Goal: Book appointment/travel/reservation

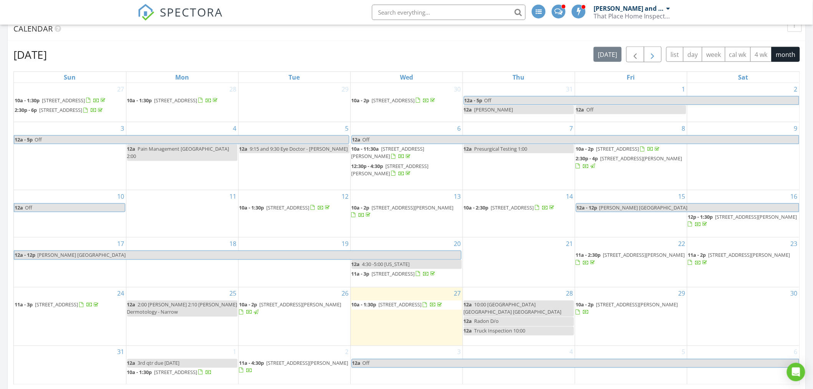
scroll to position [313, 0]
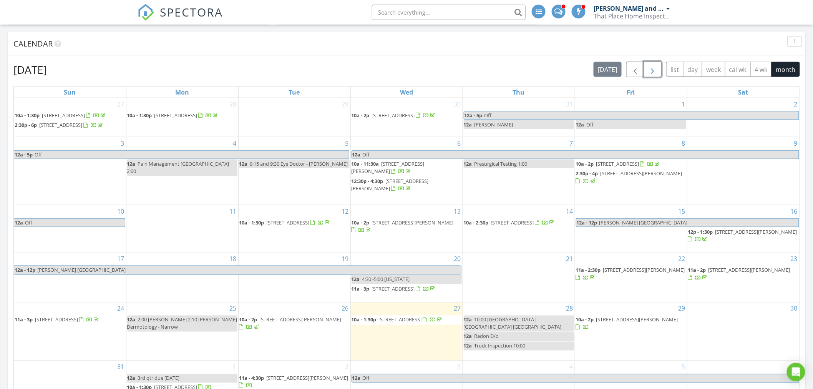
click at [655, 66] on span "button" at bounding box center [652, 69] width 9 height 9
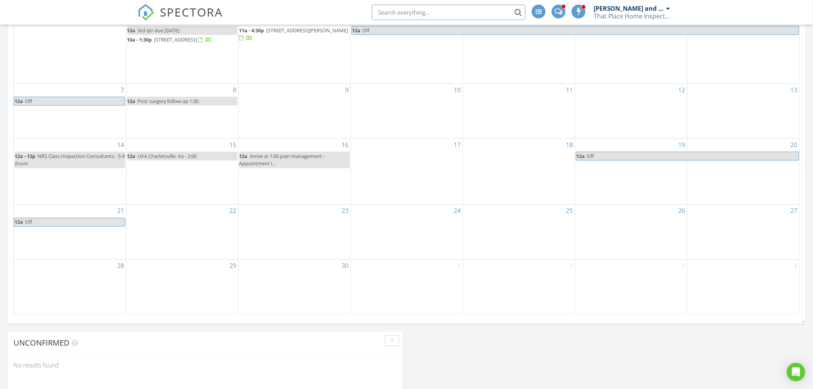
scroll to position [399, 0]
click at [439, 114] on div "10" at bounding box center [407, 110] width 112 height 55
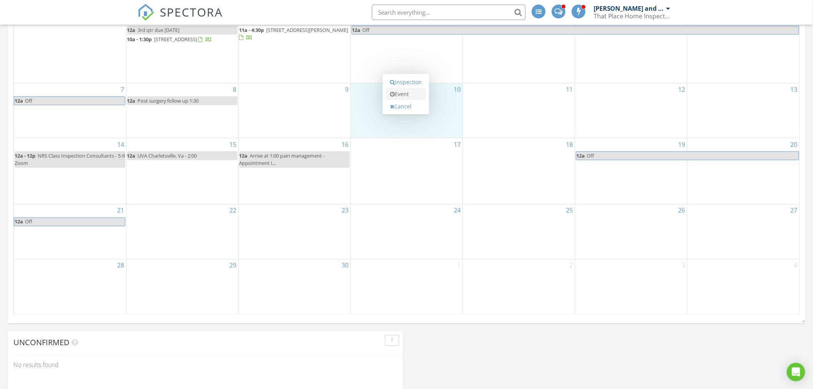
click at [403, 93] on link "Event" at bounding box center [406, 94] width 40 height 12
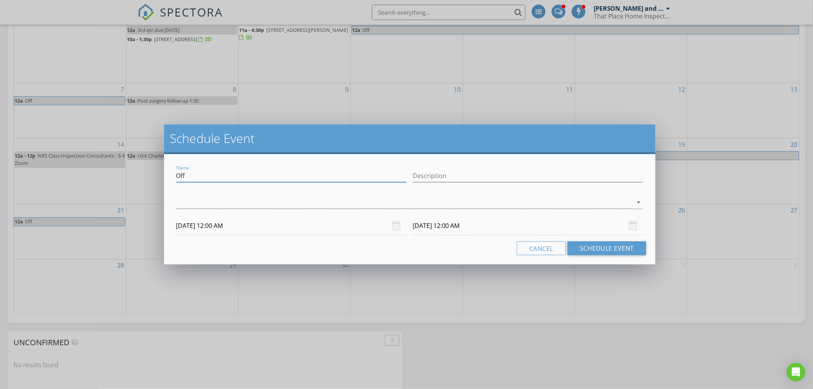
drag, startPoint x: 190, startPoint y: 175, endPoint x: 157, endPoint y: 175, distance: 32.6
click at [158, 175] on div "Schedule Event Name Off Description arrow_drop_down [DATE] 12:00 AM [DATE] 12:0…" at bounding box center [406, 194] width 813 height 389
type input "4:00 [PERSON_NAME] - [PERSON_NAME]"
click at [518, 190] on div "check_box_outline_blank [PERSON_NAME] and [PERSON_NAME] arrow_drop_down" at bounding box center [409, 203] width 473 height 26
click at [225, 225] on input "[DATE] 12:00 AM" at bounding box center [291, 225] width 230 height 19
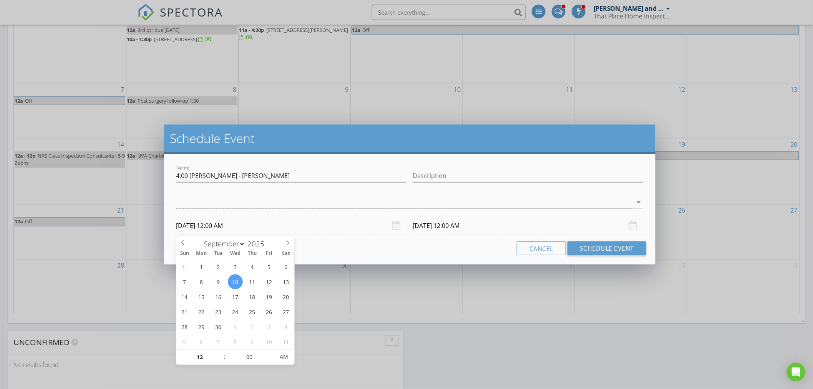
click at [225, 351] on span ":" at bounding box center [224, 356] width 2 height 15
type input "01"
type input "[DATE] 1:00 AM"
click at [221, 350] on span at bounding box center [220, 353] width 5 height 8
type input "[DATE] 1:00 AM"
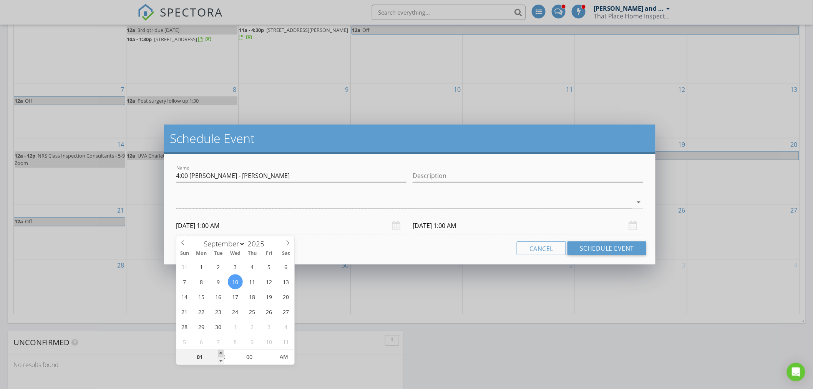
type input "02"
type input "[DATE] 2:00 AM"
click at [221, 350] on span at bounding box center [220, 353] width 5 height 8
type input "03"
type input "[DATE] 3:00 AM"
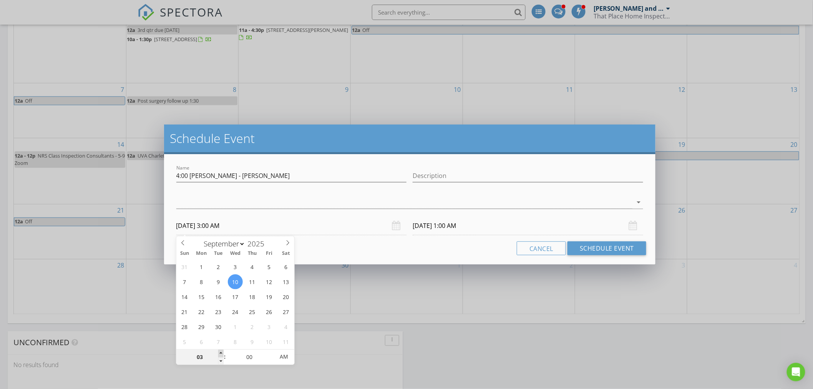
click at [221, 350] on span at bounding box center [220, 353] width 5 height 8
type input "[DATE] 3:00 AM"
type input "[DATE] 3:00 PM"
click at [289, 356] on span "PM" at bounding box center [283, 356] width 21 height 15
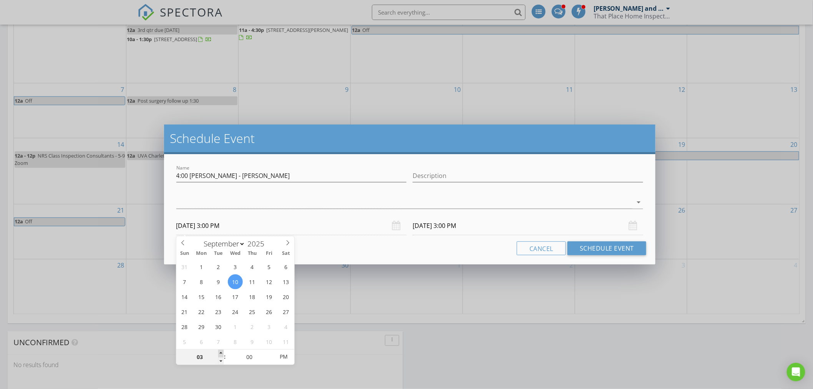
type input "04"
type input "[DATE] 4:00 PM"
click at [220, 352] on span at bounding box center [220, 353] width 5 height 8
type input "04"
type input "[DATE] 4:00 PM"
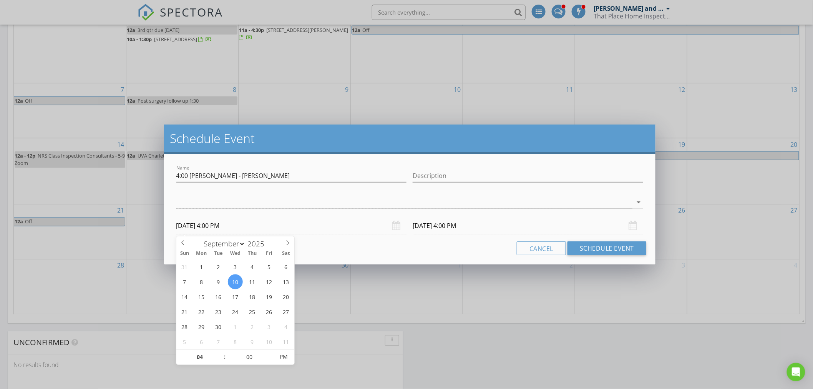
click at [443, 224] on input "[DATE] 4:00 PM" at bounding box center [527, 225] width 230 height 19
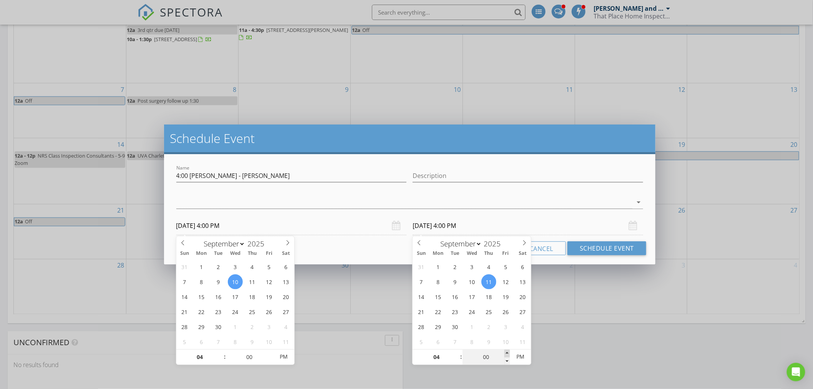
type input "05"
type input "[DATE] 4:05 PM"
click at [505, 351] on span at bounding box center [506, 353] width 5 height 8
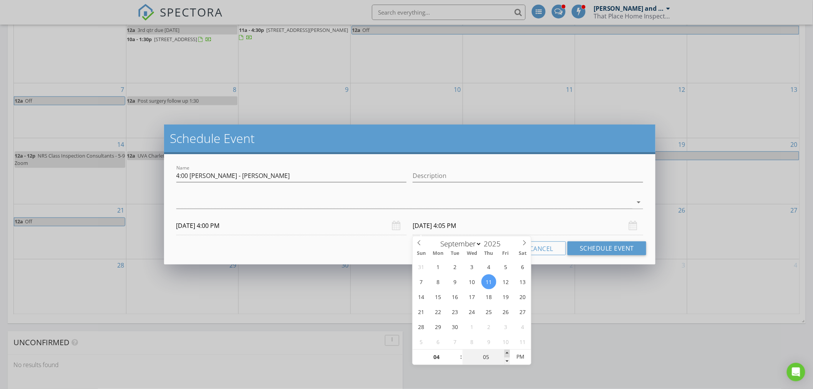
type input "10"
type input "[DATE] 4:10 PM"
click at [505, 351] on span at bounding box center [506, 353] width 5 height 8
type input "15"
type input "[DATE] 4:15 PM"
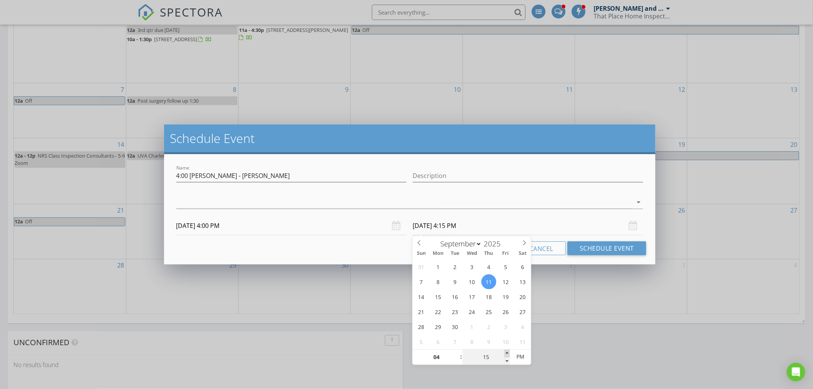
click at [505, 351] on span at bounding box center [506, 353] width 5 height 8
click at [588, 201] on div at bounding box center [404, 202] width 456 height 13
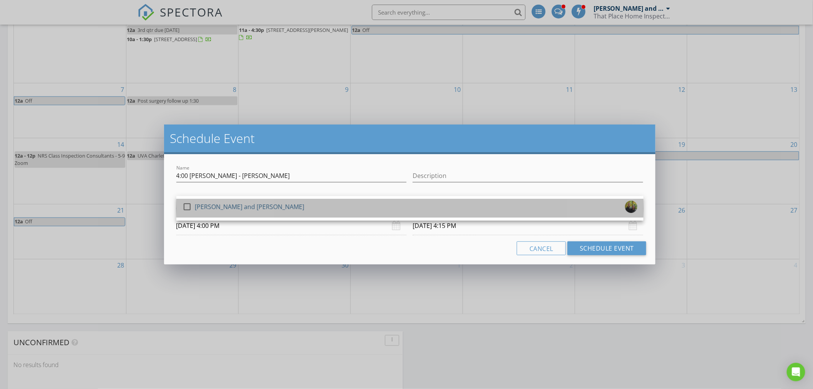
click at [204, 204] on div "[PERSON_NAME] and [PERSON_NAME]" at bounding box center [249, 206] width 109 height 12
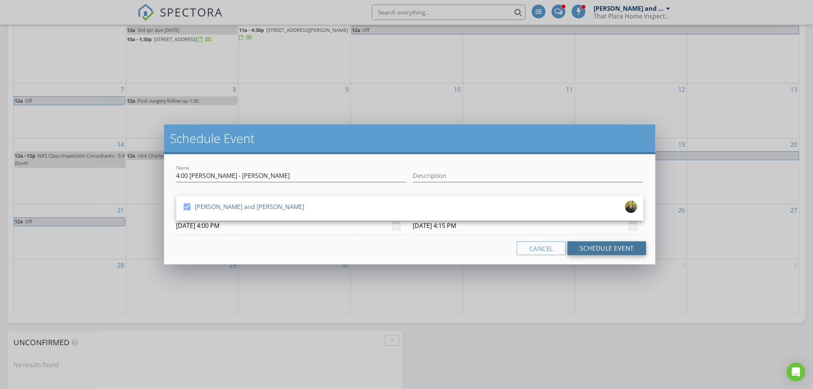
click at [584, 248] on button "Schedule Event" at bounding box center [606, 248] width 79 height 14
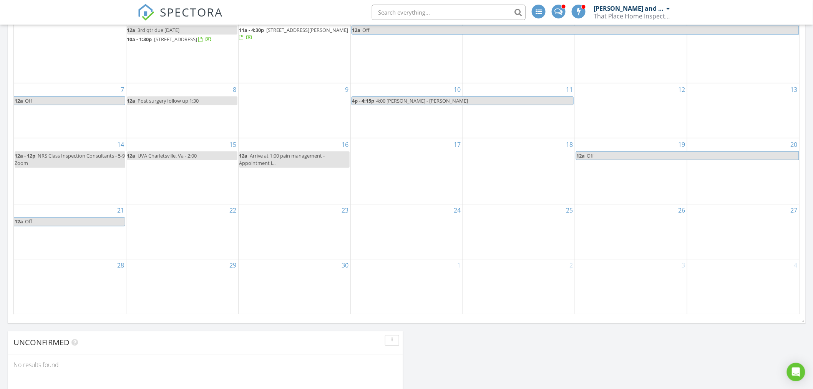
click at [474, 105] on span "4:00 [PERSON_NAME] - [PERSON_NAME]" at bounding box center [474, 101] width 197 height 8
select select "8"
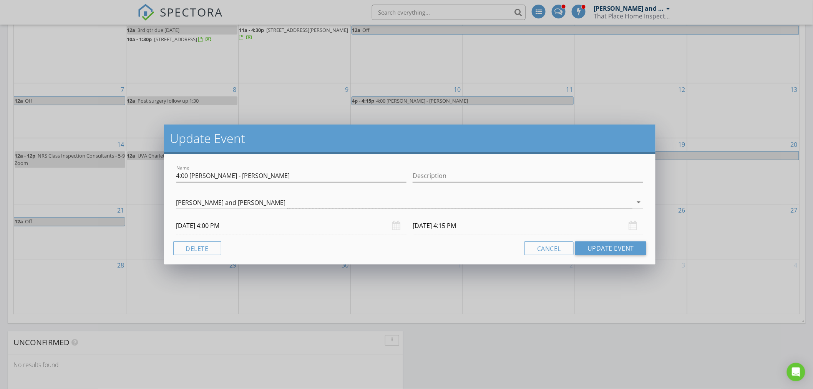
click at [433, 225] on input "[DATE] 4:15 PM" at bounding box center [527, 225] width 230 height 19
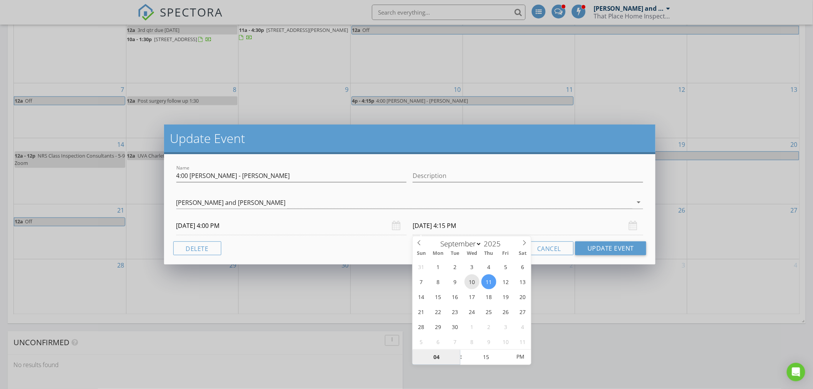
type input "[DATE] 4:15 PM"
click at [617, 247] on button "Update Event" at bounding box center [610, 248] width 71 height 14
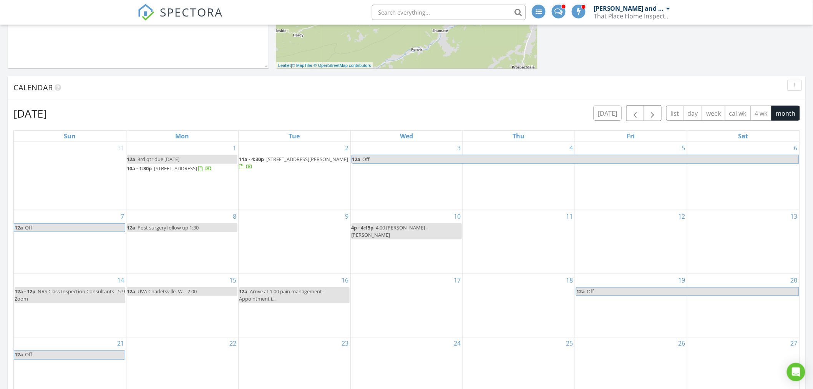
scroll to position [213, 0]
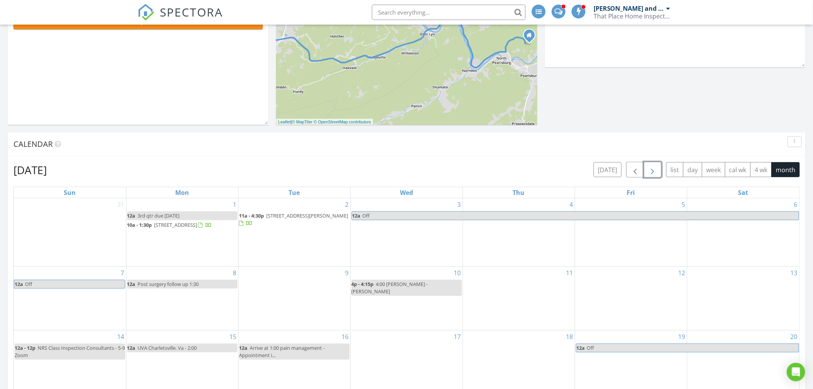
click at [648, 173] on span "button" at bounding box center [652, 169] width 9 height 9
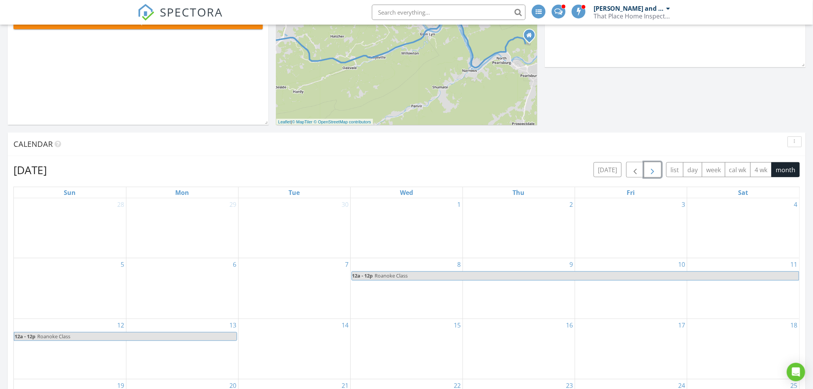
click at [648, 173] on span "button" at bounding box center [652, 169] width 9 height 9
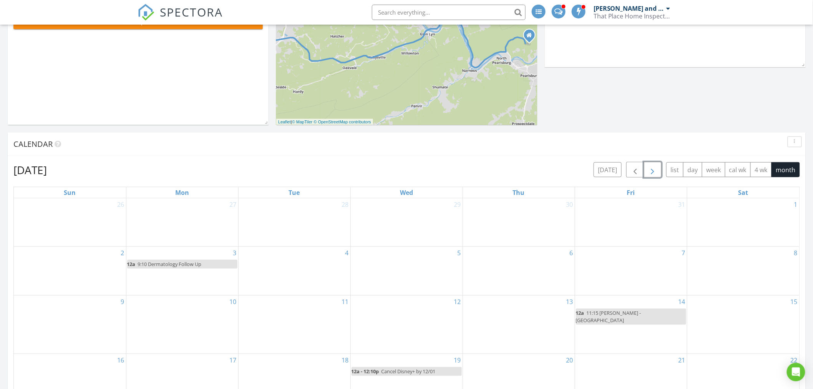
click at [648, 173] on span "button" at bounding box center [652, 169] width 9 height 9
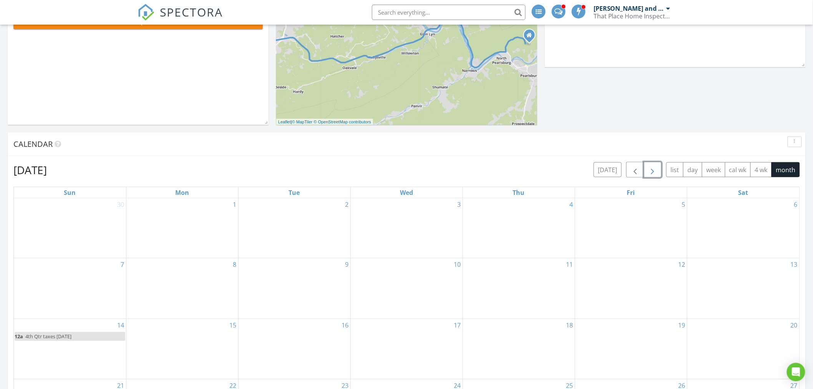
click at [648, 173] on span "button" at bounding box center [652, 169] width 9 height 9
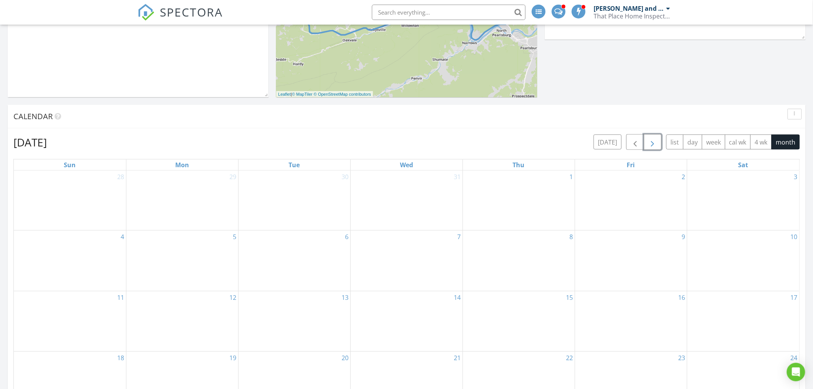
scroll to position [256, 0]
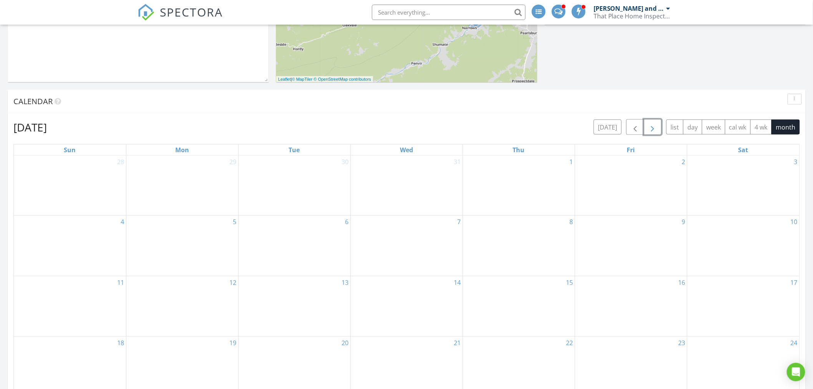
click at [652, 125] on span "button" at bounding box center [652, 126] width 9 height 9
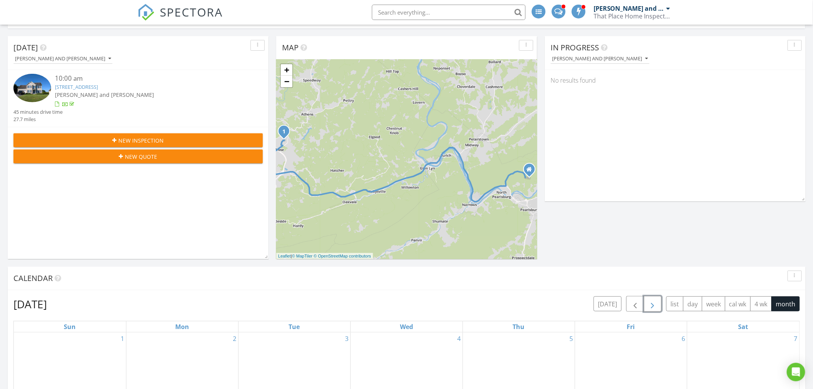
scroll to position [128, 0]
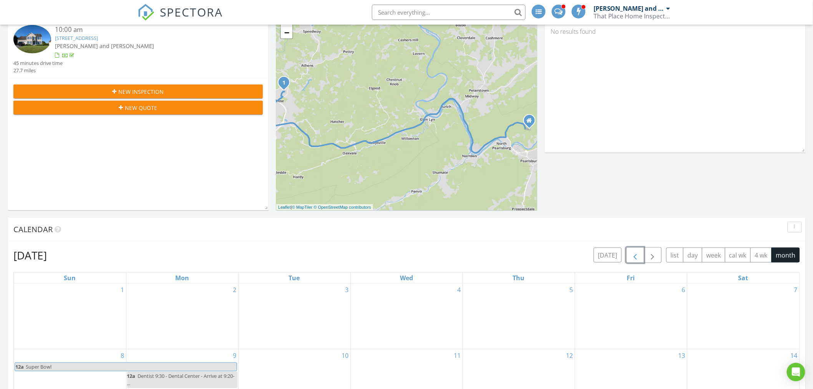
click at [631, 255] on span "button" at bounding box center [634, 254] width 9 height 9
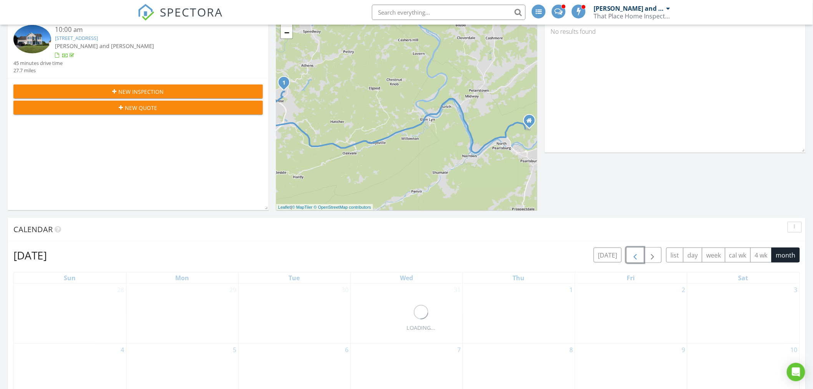
click at [631, 255] on span "button" at bounding box center [634, 254] width 9 height 9
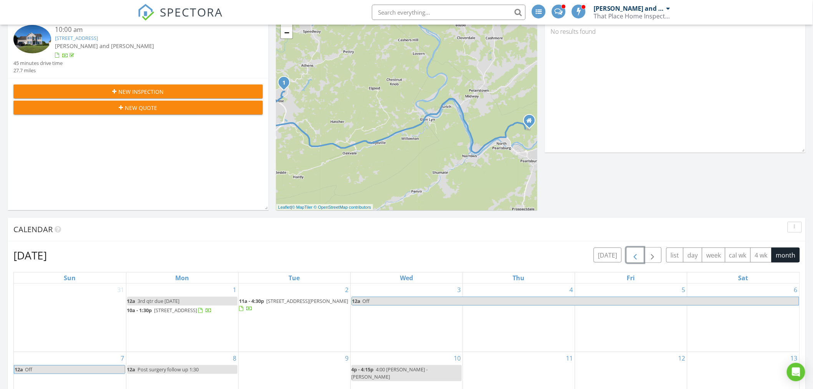
click at [631, 255] on span "button" at bounding box center [634, 254] width 9 height 9
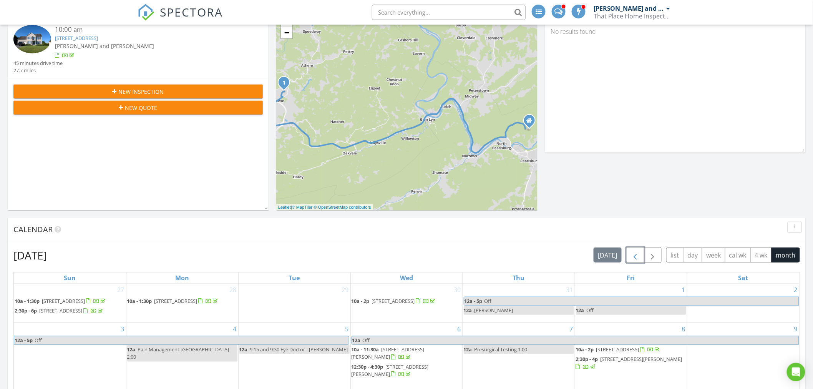
click at [631, 255] on span "button" at bounding box center [634, 254] width 9 height 9
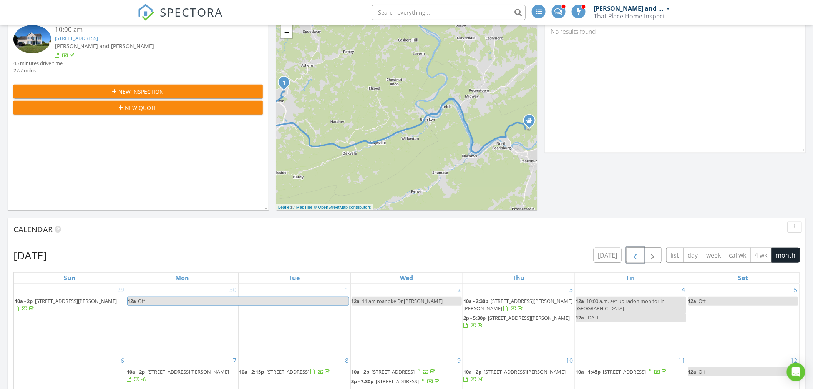
click at [631, 255] on span "button" at bounding box center [634, 254] width 9 height 9
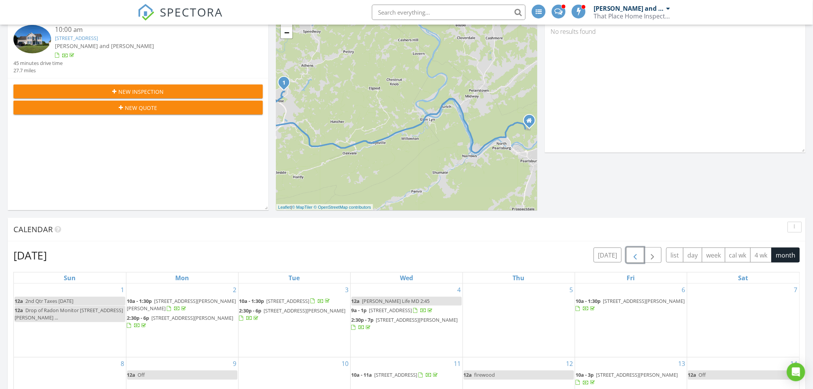
click at [631, 255] on span "button" at bounding box center [634, 254] width 9 height 9
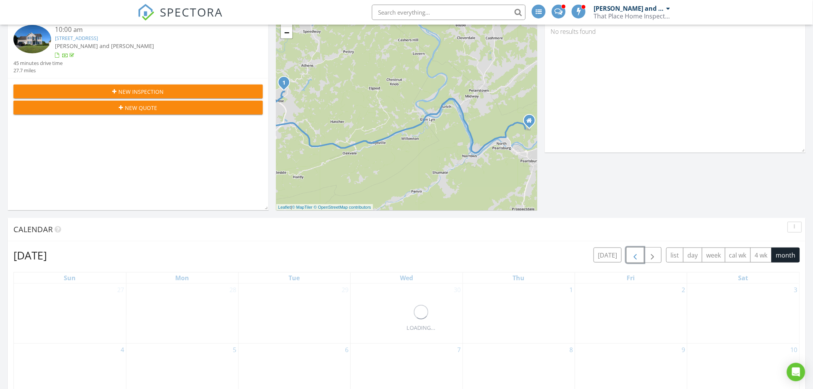
click at [631, 255] on span "button" at bounding box center [634, 254] width 9 height 9
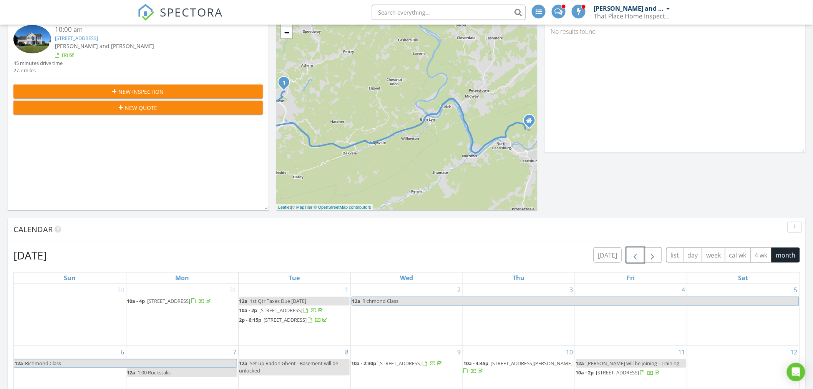
click at [631, 255] on span "button" at bounding box center [634, 254] width 9 height 9
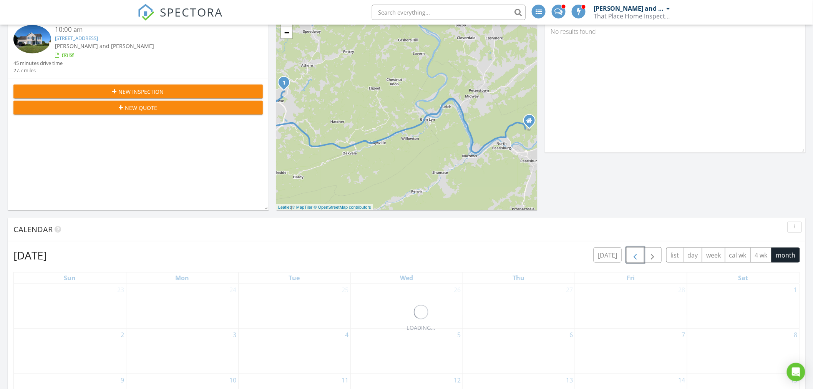
click at [631, 255] on span "button" at bounding box center [634, 254] width 9 height 9
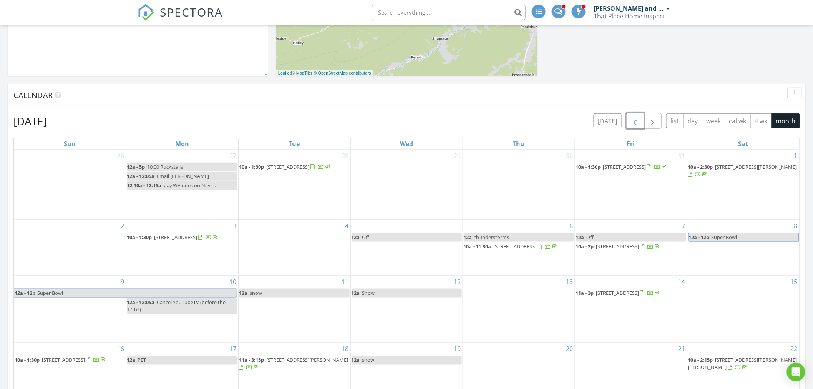
scroll to position [213, 0]
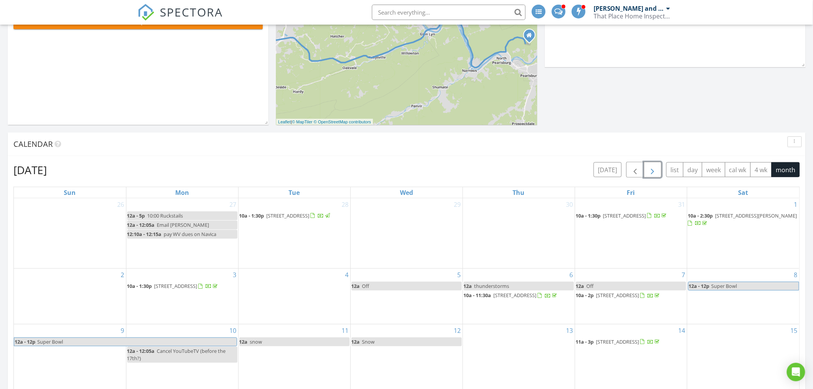
click at [653, 167] on span "button" at bounding box center [652, 169] width 9 height 9
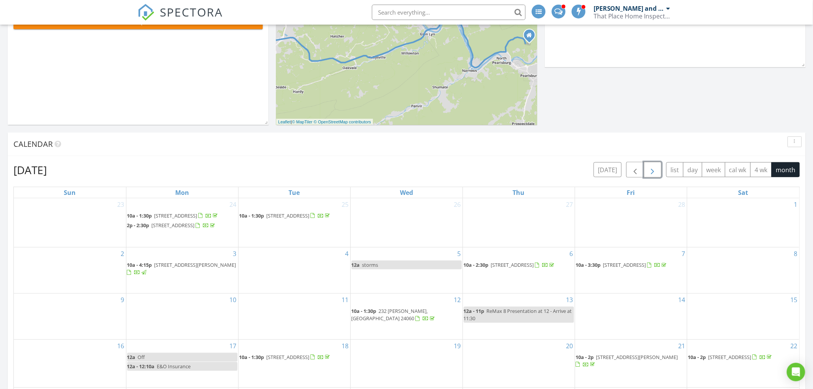
click at [651, 170] on span "button" at bounding box center [652, 169] width 9 height 9
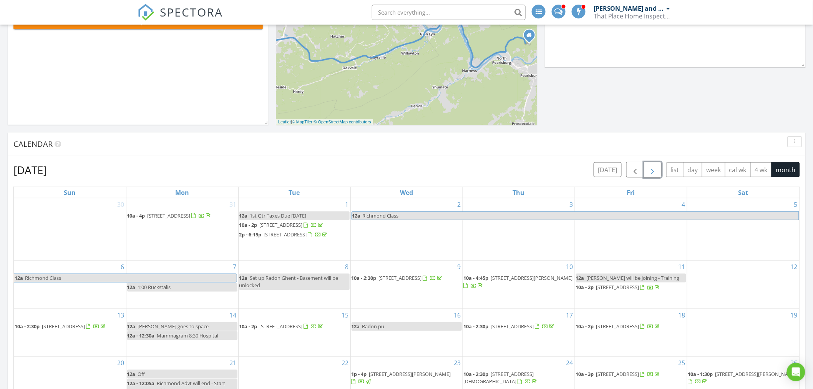
click at [650, 170] on span "button" at bounding box center [652, 169] width 9 height 9
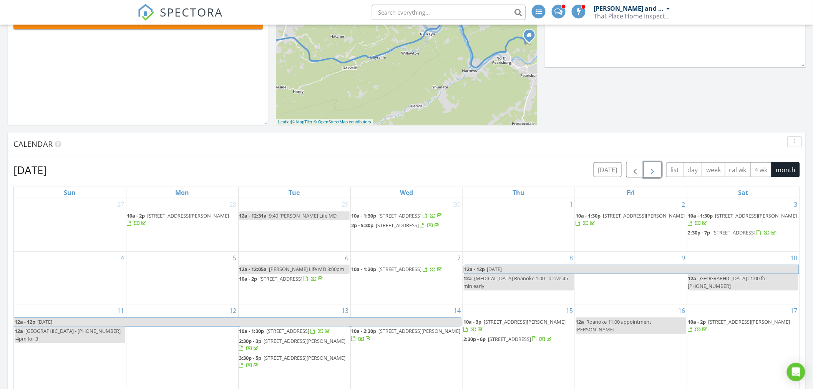
click at [650, 170] on span "button" at bounding box center [652, 169] width 9 height 9
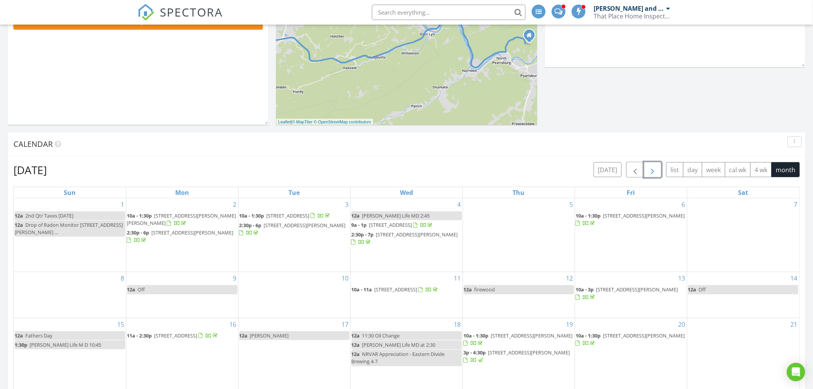
click at [649, 170] on span "button" at bounding box center [652, 169] width 9 height 9
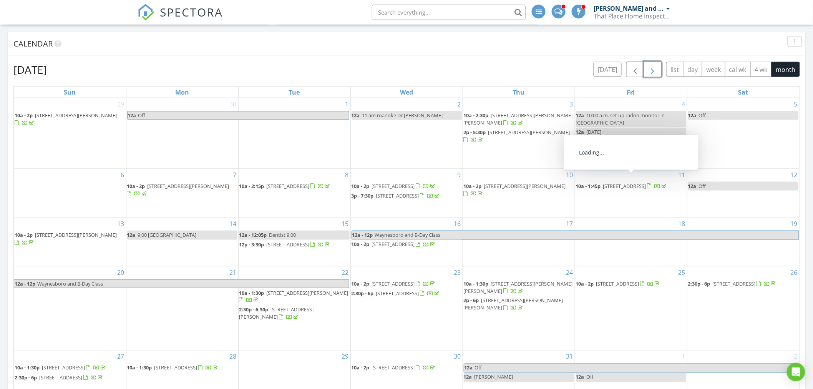
scroll to position [298, 0]
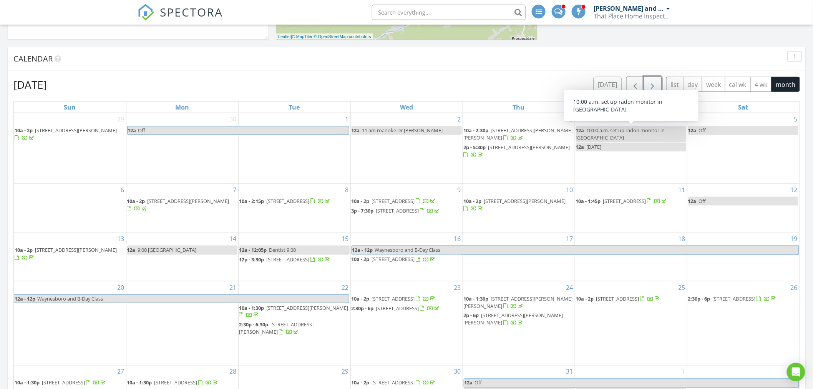
click at [655, 81] on span "button" at bounding box center [652, 84] width 9 height 9
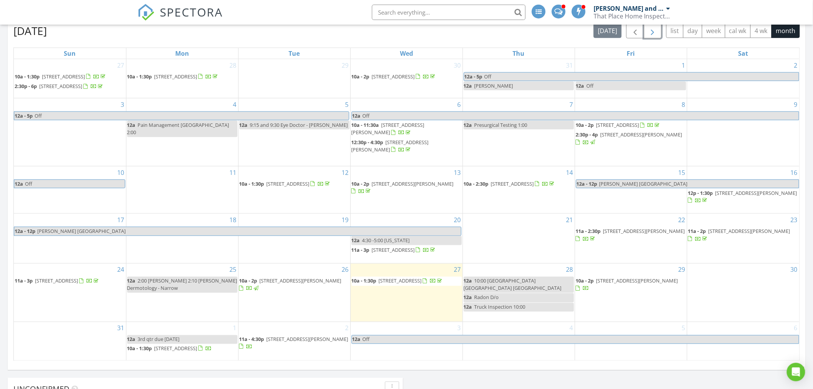
scroll to position [341, 0]
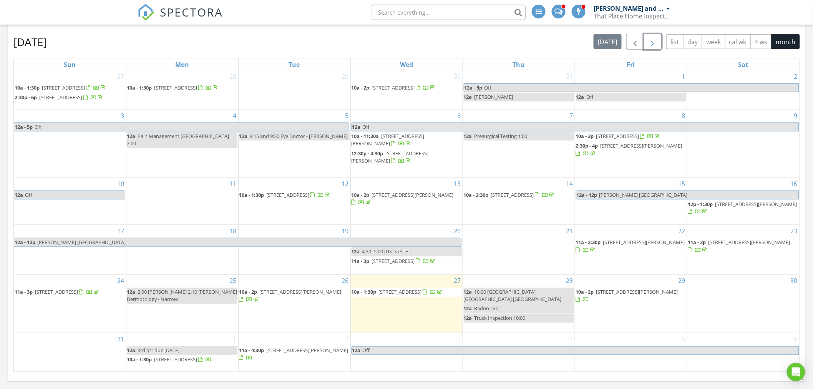
click at [650, 41] on span "button" at bounding box center [652, 41] width 9 height 9
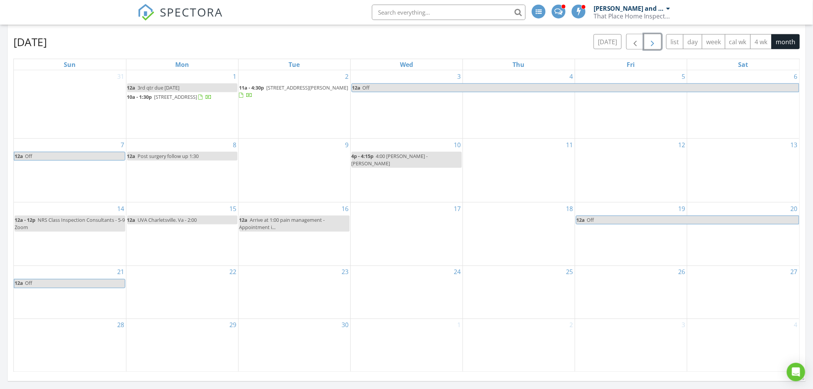
click at [650, 41] on span "button" at bounding box center [652, 41] width 9 height 9
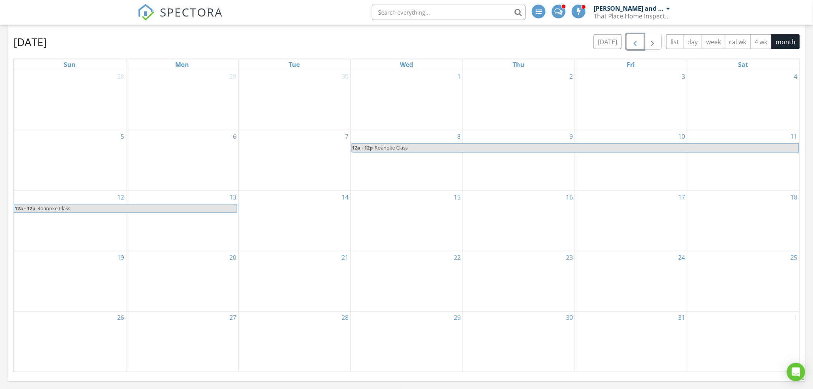
click at [634, 42] on span "button" at bounding box center [634, 41] width 9 height 9
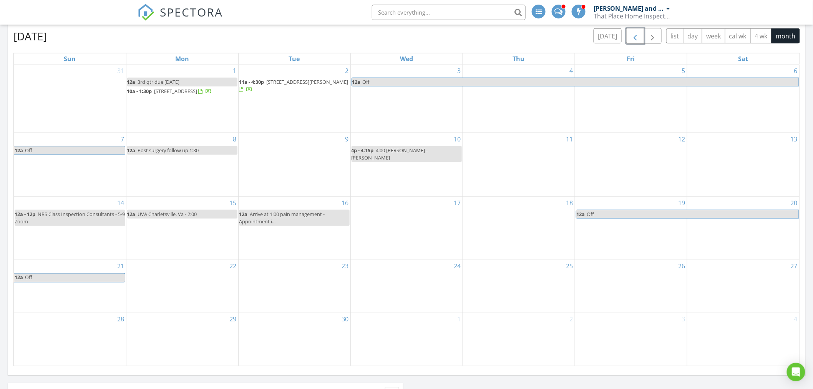
scroll to position [298, 0]
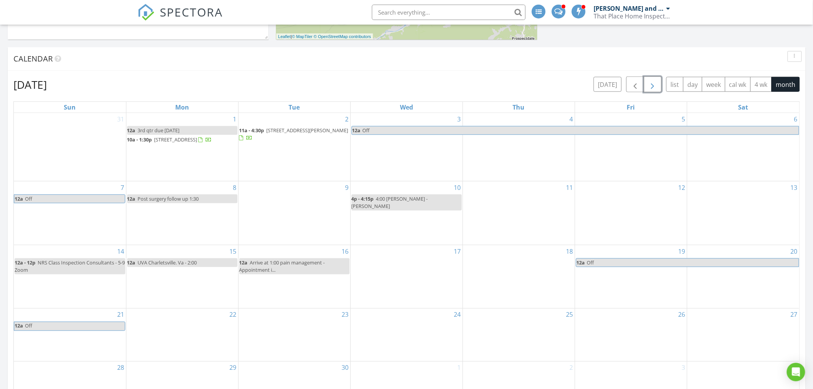
click at [654, 84] on span "button" at bounding box center [652, 84] width 9 height 9
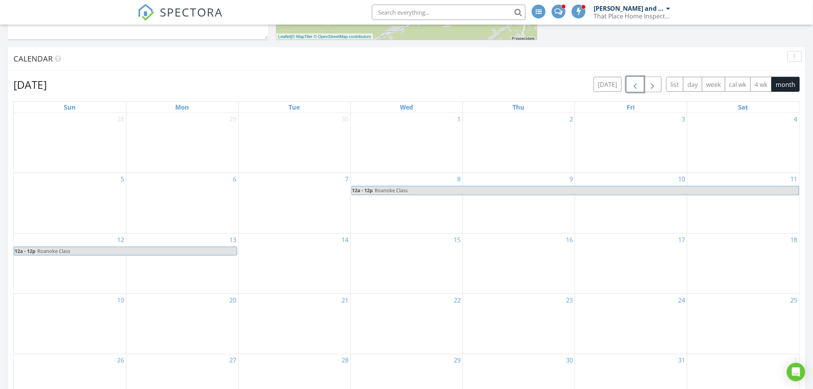
click at [634, 82] on span "button" at bounding box center [634, 84] width 9 height 9
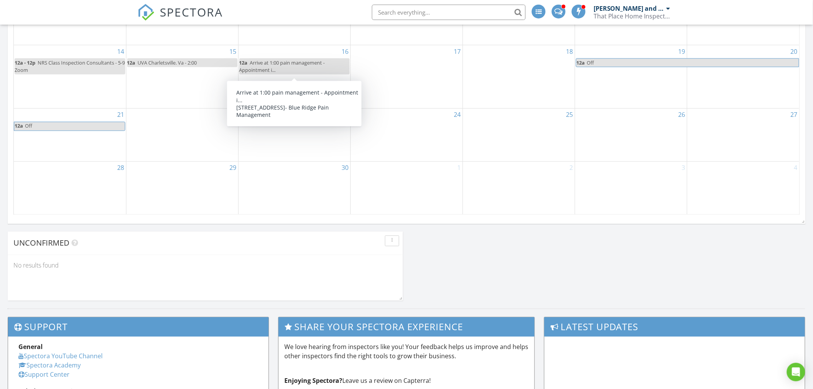
scroll to position [384, 0]
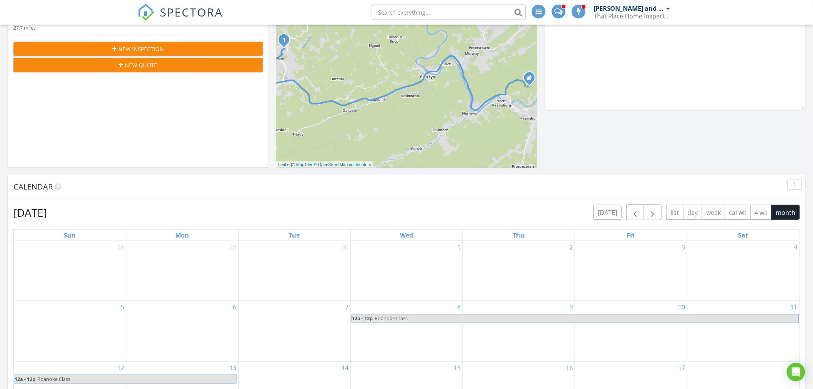
scroll to position [712, 826]
